Goal: Information Seeking & Learning: Check status

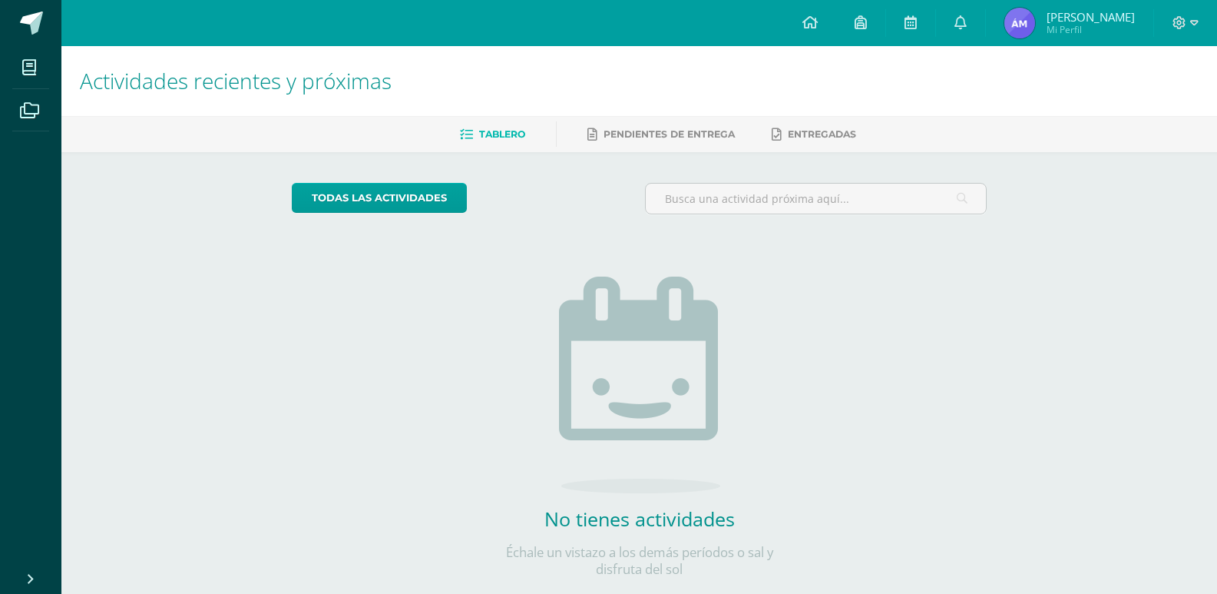
click at [1103, 18] on span "[PERSON_NAME]" at bounding box center [1091, 16] width 88 height 15
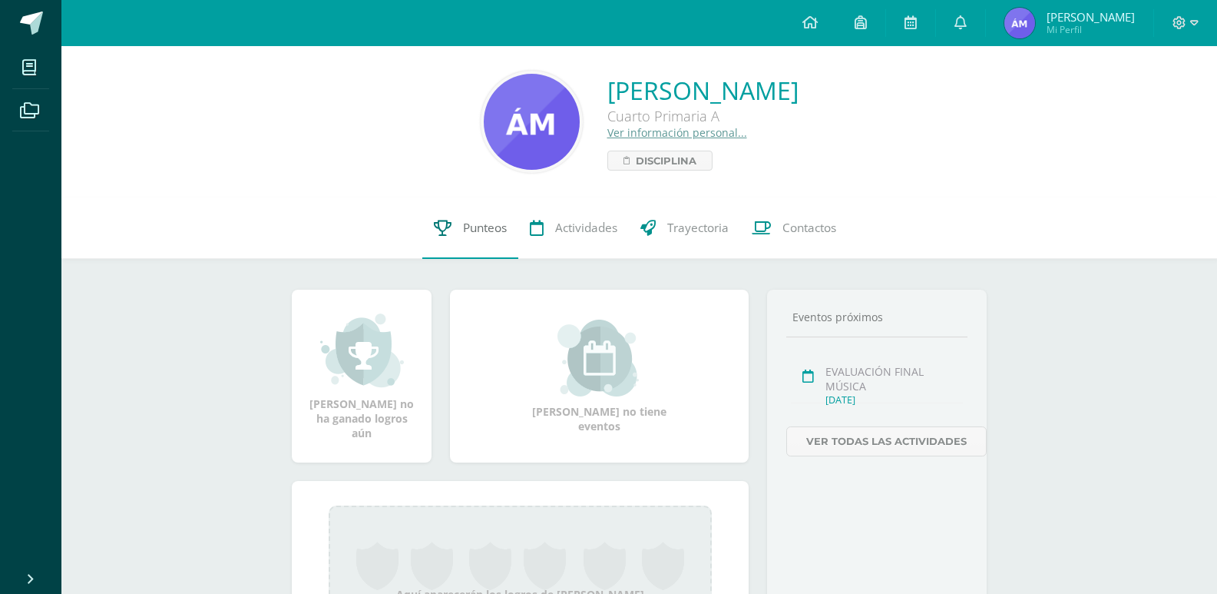
click at [505, 248] on link "Punteos" at bounding box center [470, 227] width 96 height 61
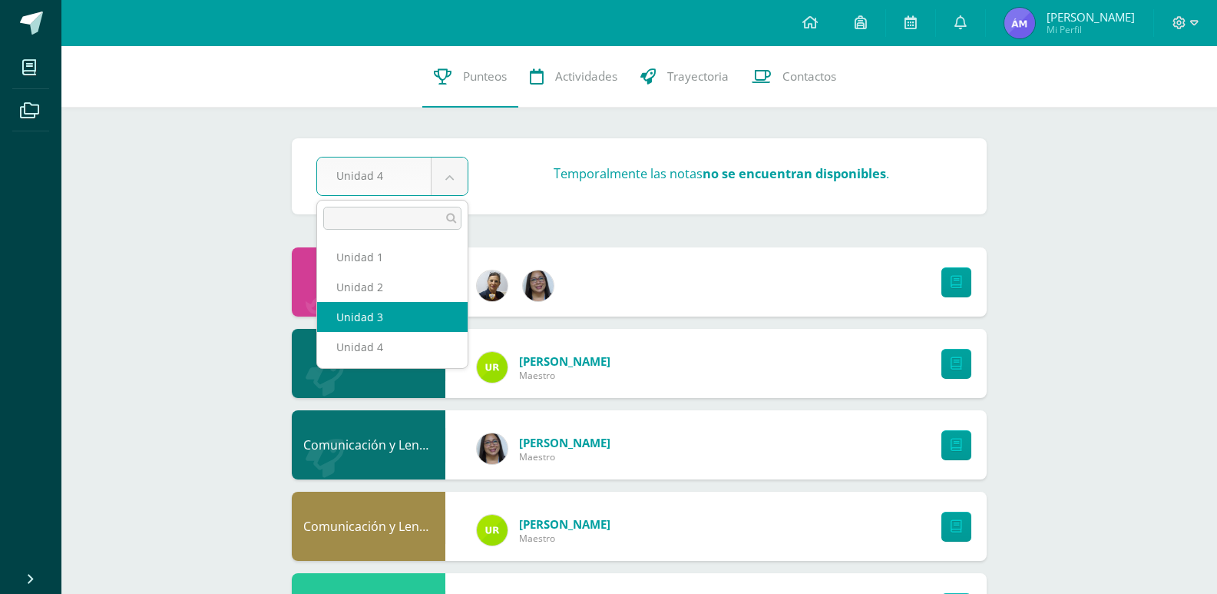
select select "Unidad 3"
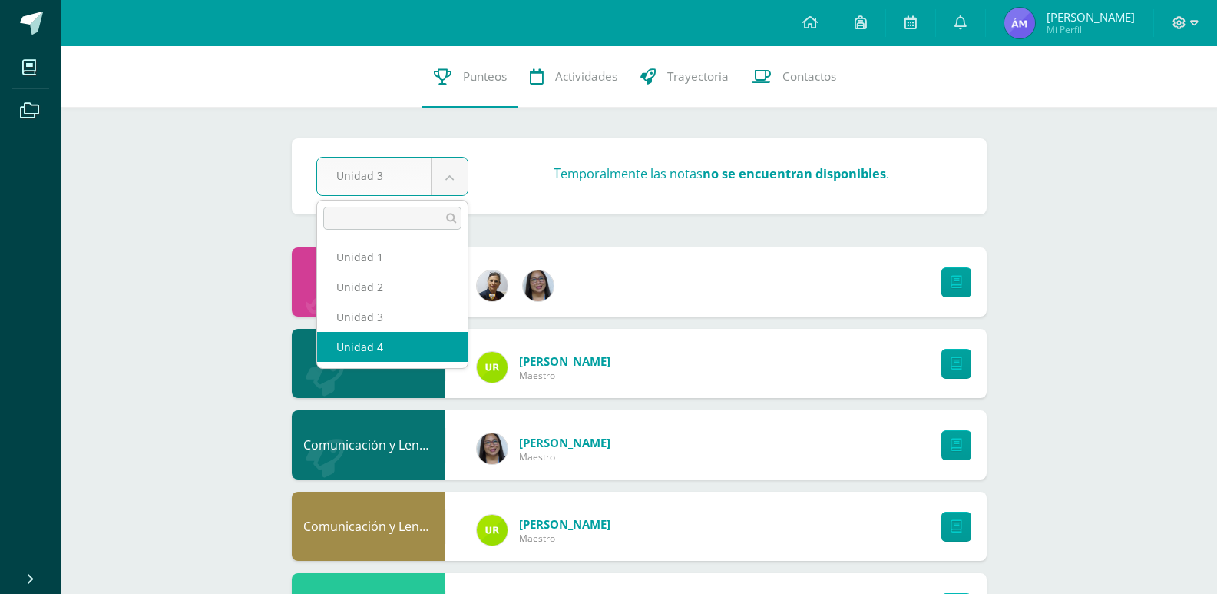
select select "Unidad 4"
drag, startPoint x: 443, startPoint y: 178, endPoint x: 446, endPoint y: 190, distance: 12.7
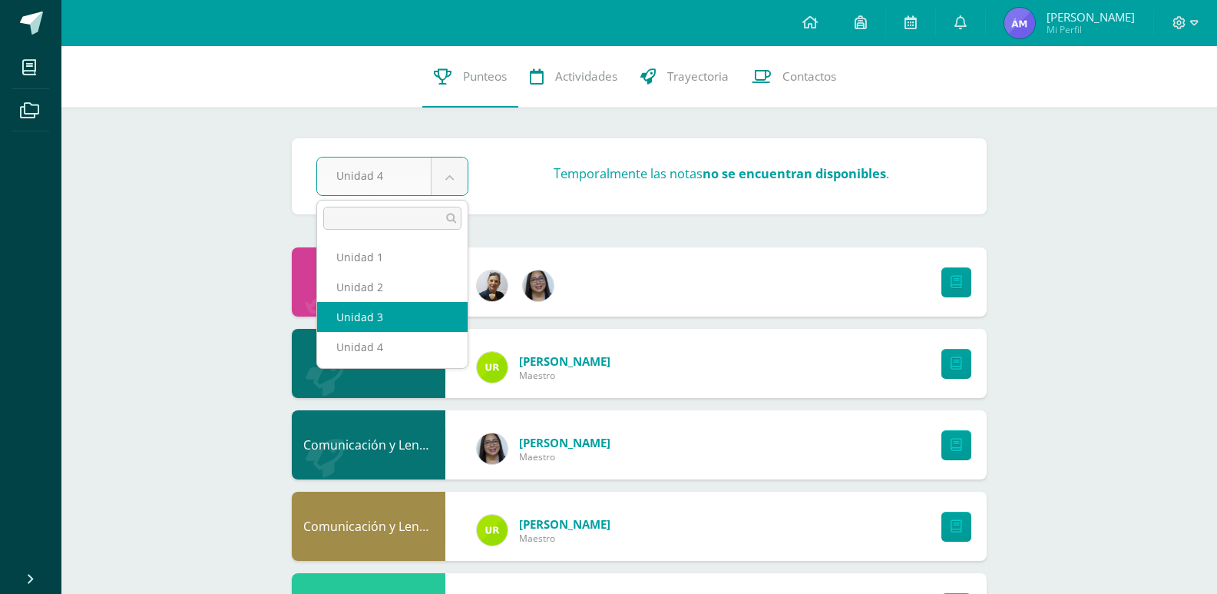
select select "Unidad 3"
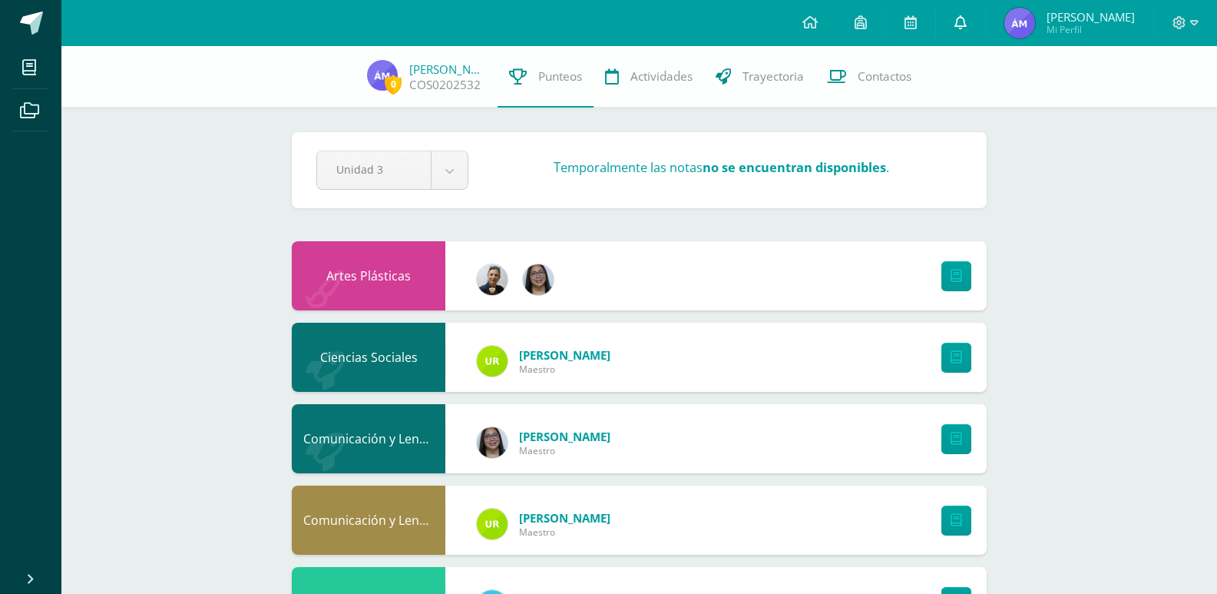
click at [967, 25] on icon at bounding box center [961, 22] width 12 height 14
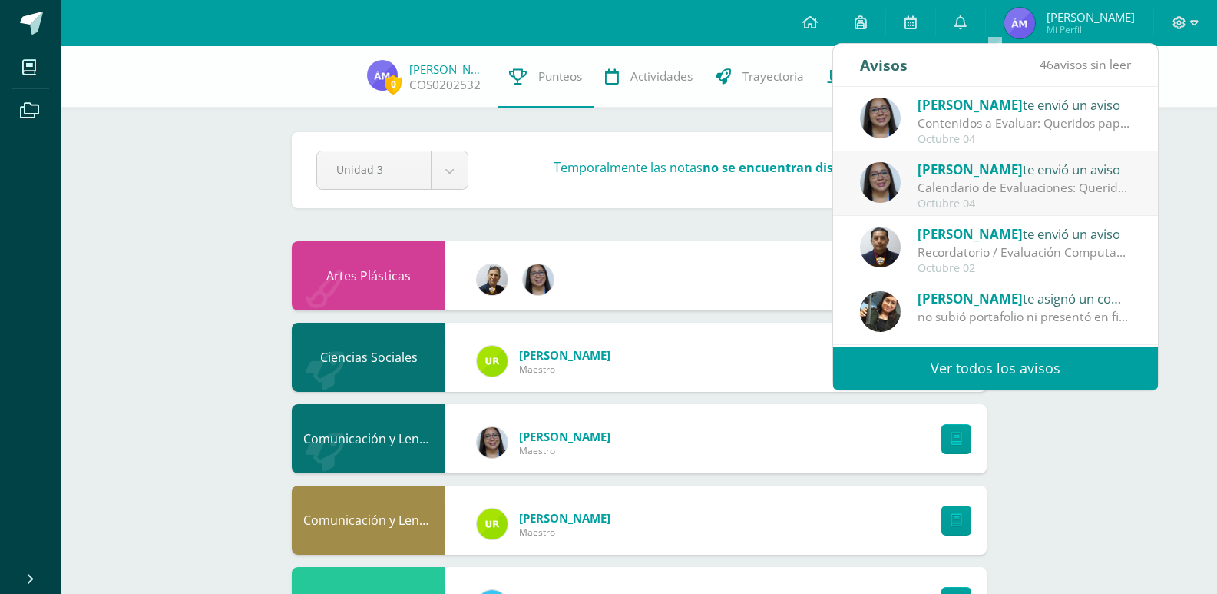
click at [1029, 115] on div "Contenidos a Evaluar: Queridos papitos por este medio les comparto los contenid…" at bounding box center [1025, 123] width 214 height 18
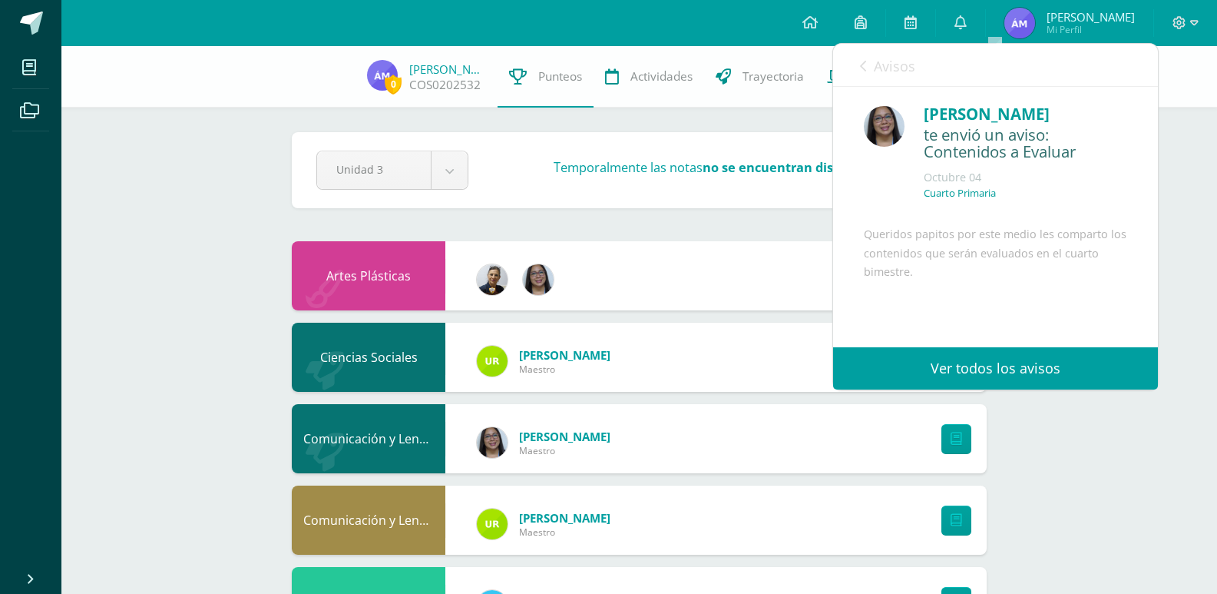
scroll to position [149, 0]
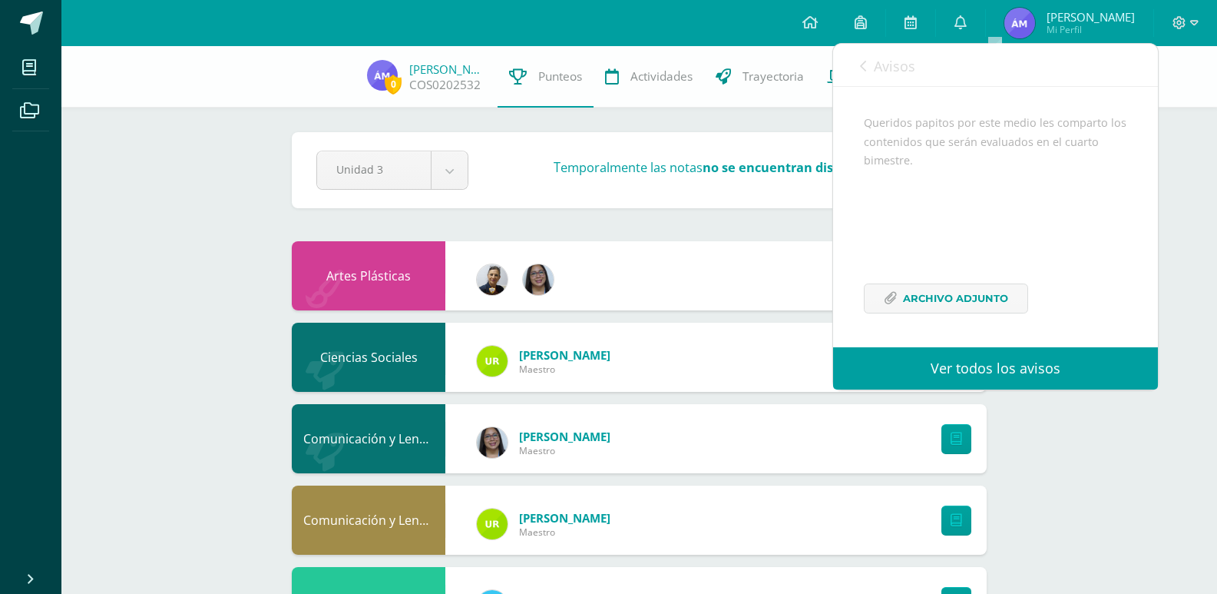
click at [859, 57] on div "Avisos 46 avisos sin leer Avisos" at bounding box center [995, 65] width 325 height 43
click at [861, 68] on icon at bounding box center [863, 66] width 6 height 12
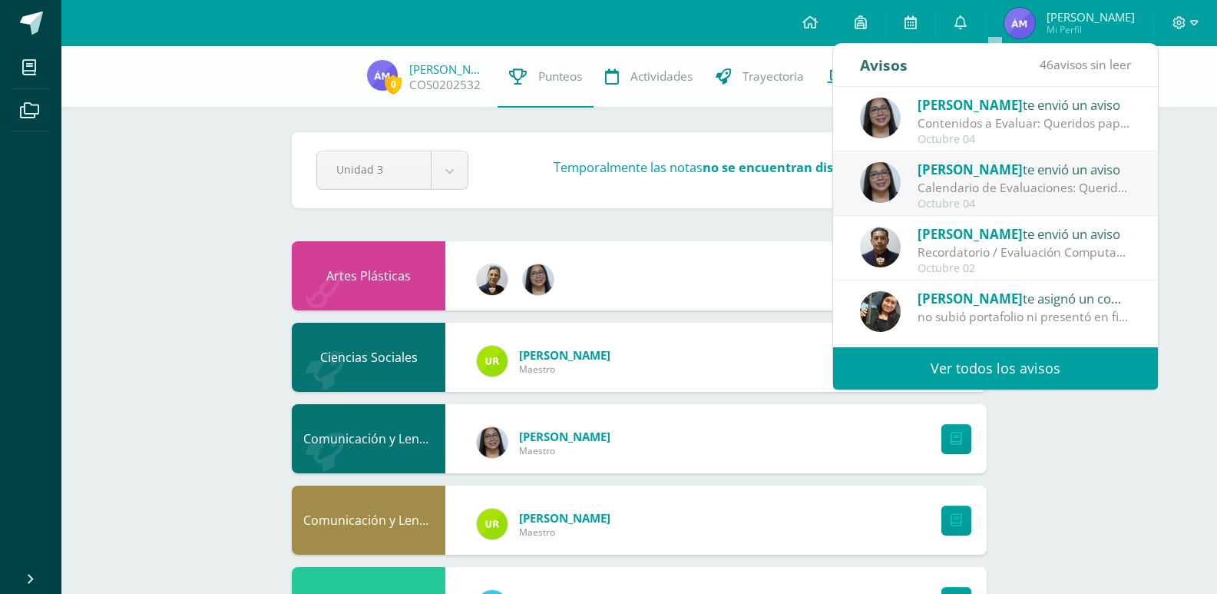
click at [1002, 363] on link "Ver todos los avisos" at bounding box center [995, 368] width 325 height 42
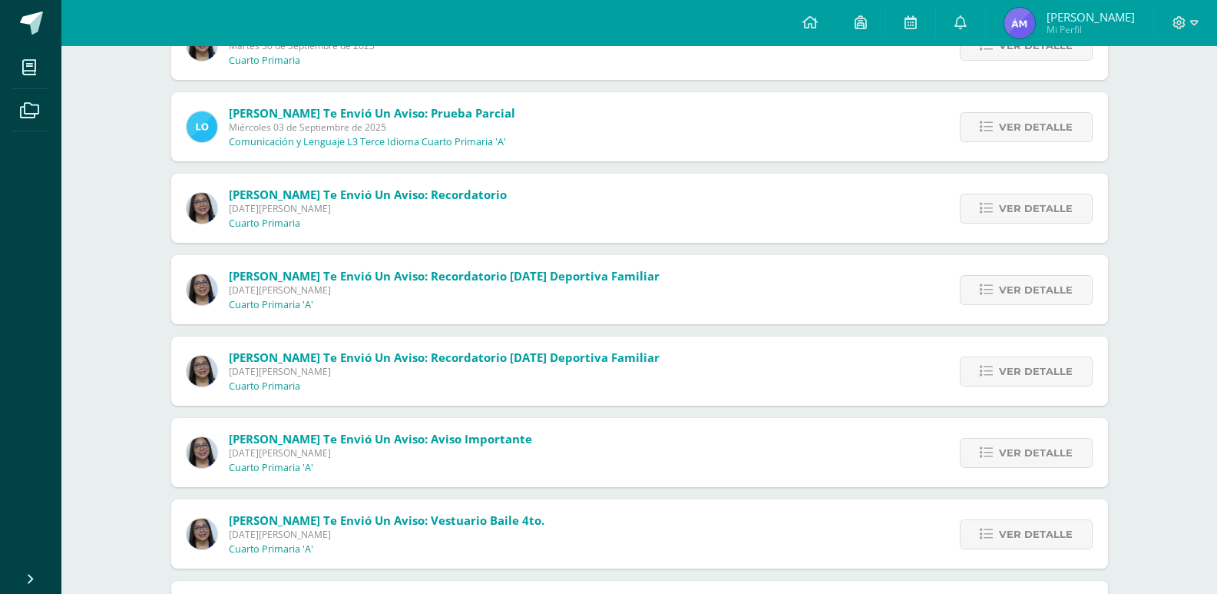
scroll to position [77, 0]
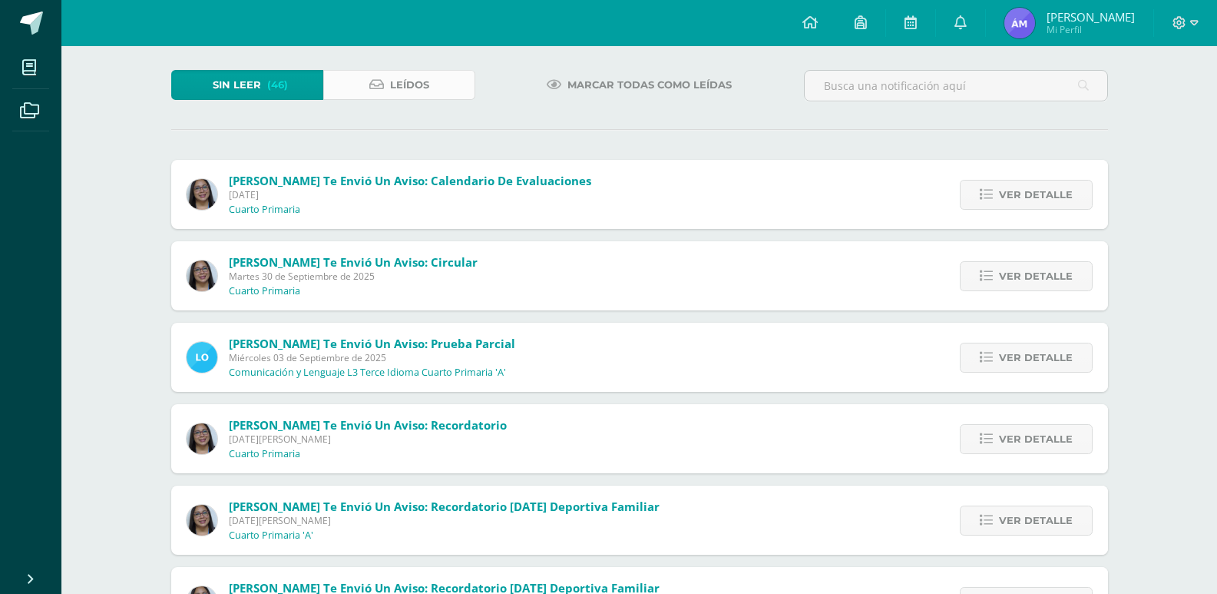
click at [419, 90] on span "Leídos" at bounding box center [409, 85] width 39 height 28
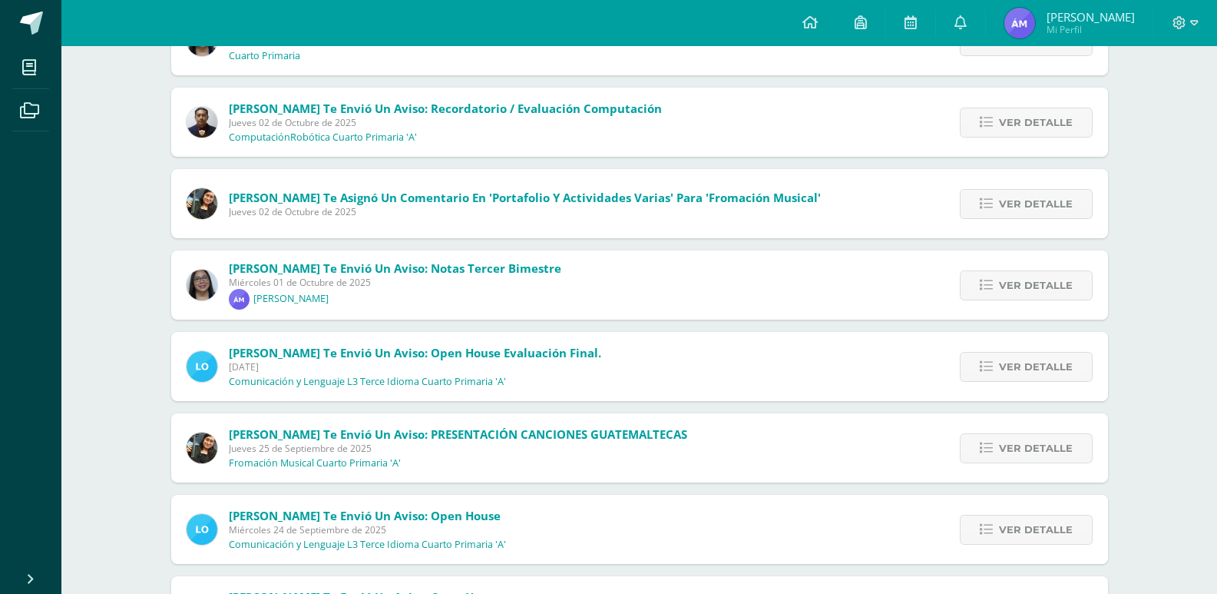
scroll to position [77, 0]
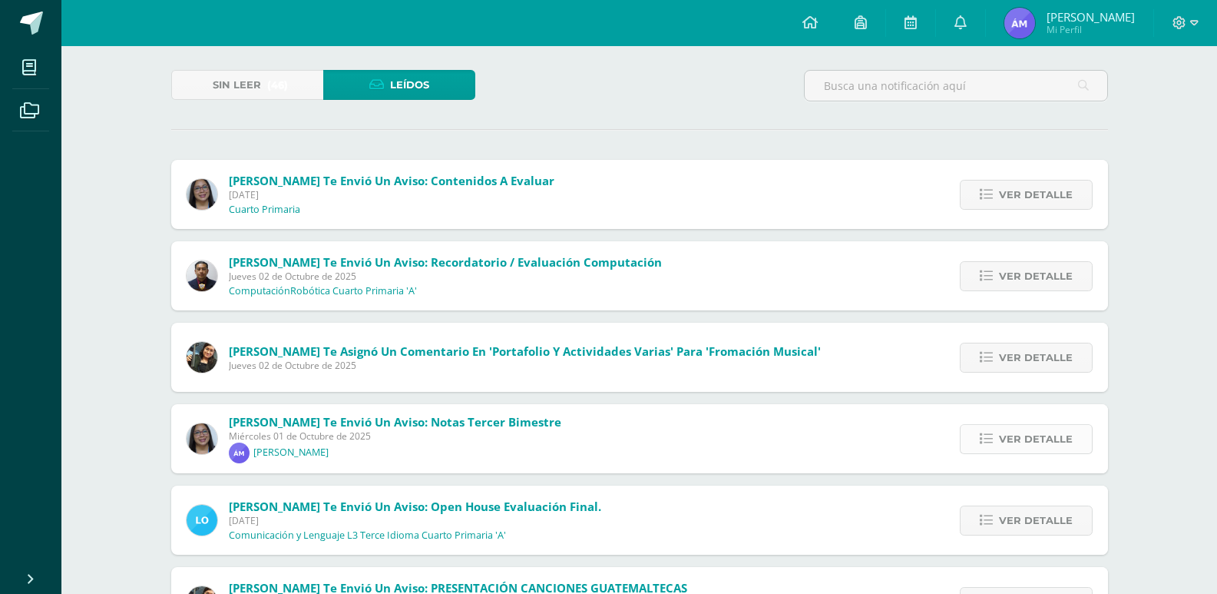
click at [990, 430] on link "Ver detalle" at bounding box center [1026, 439] width 133 height 30
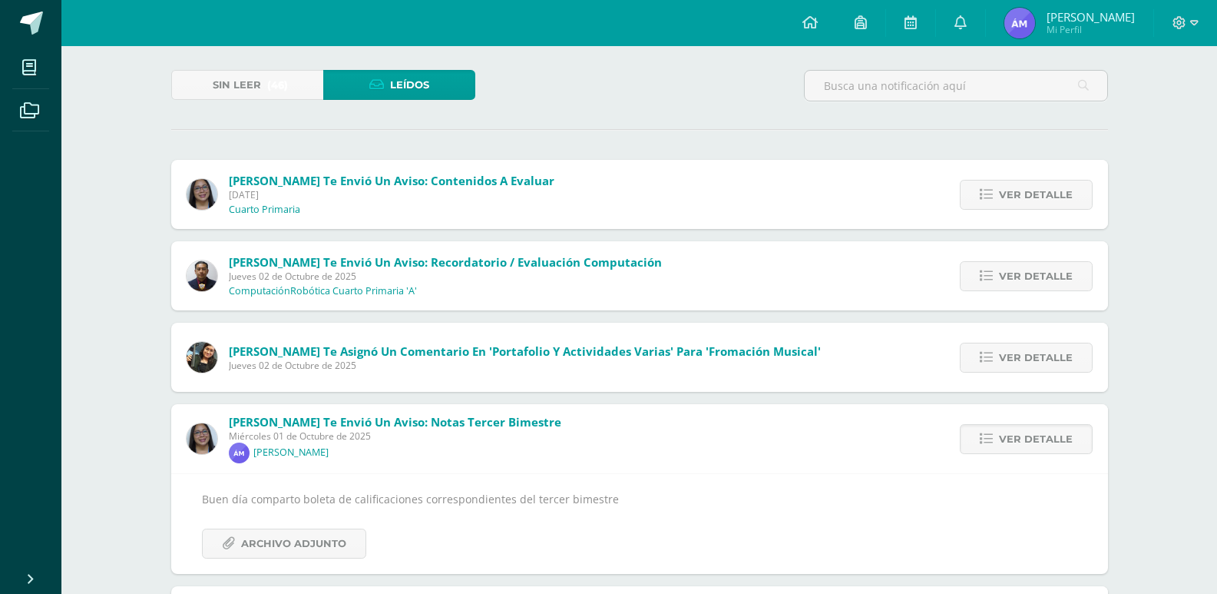
scroll to position [230, 0]
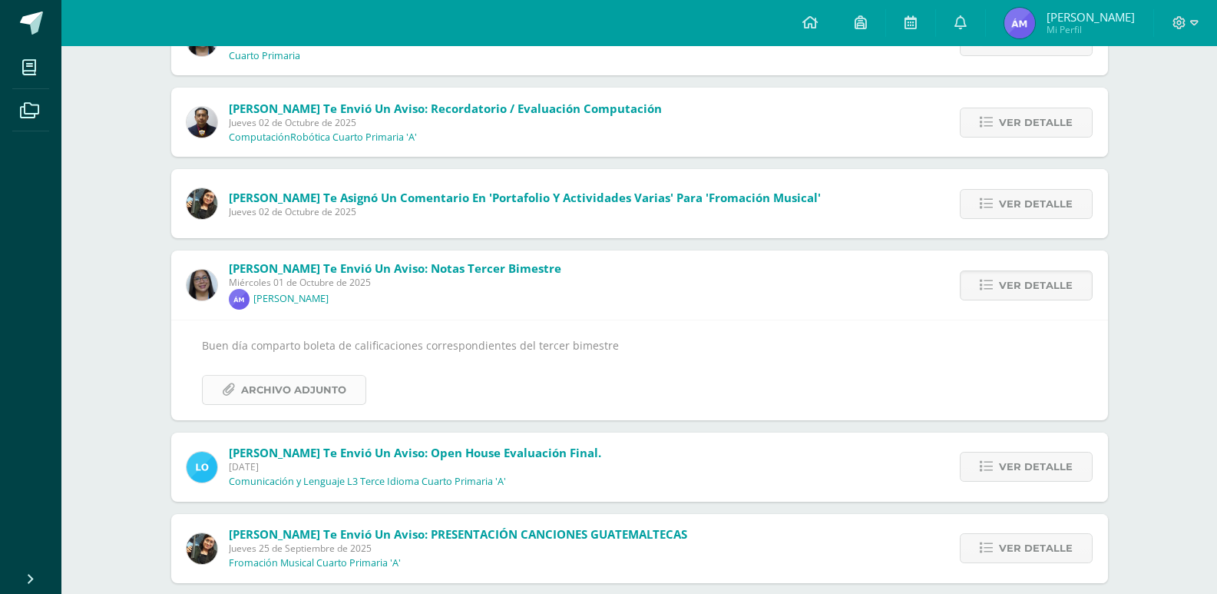
click at [331, 394] on span "Archivo Adjunto" at bounding box center [293, 390] width 105 height 28
